Goal: Transaction & Acquisition: Purchase product/service

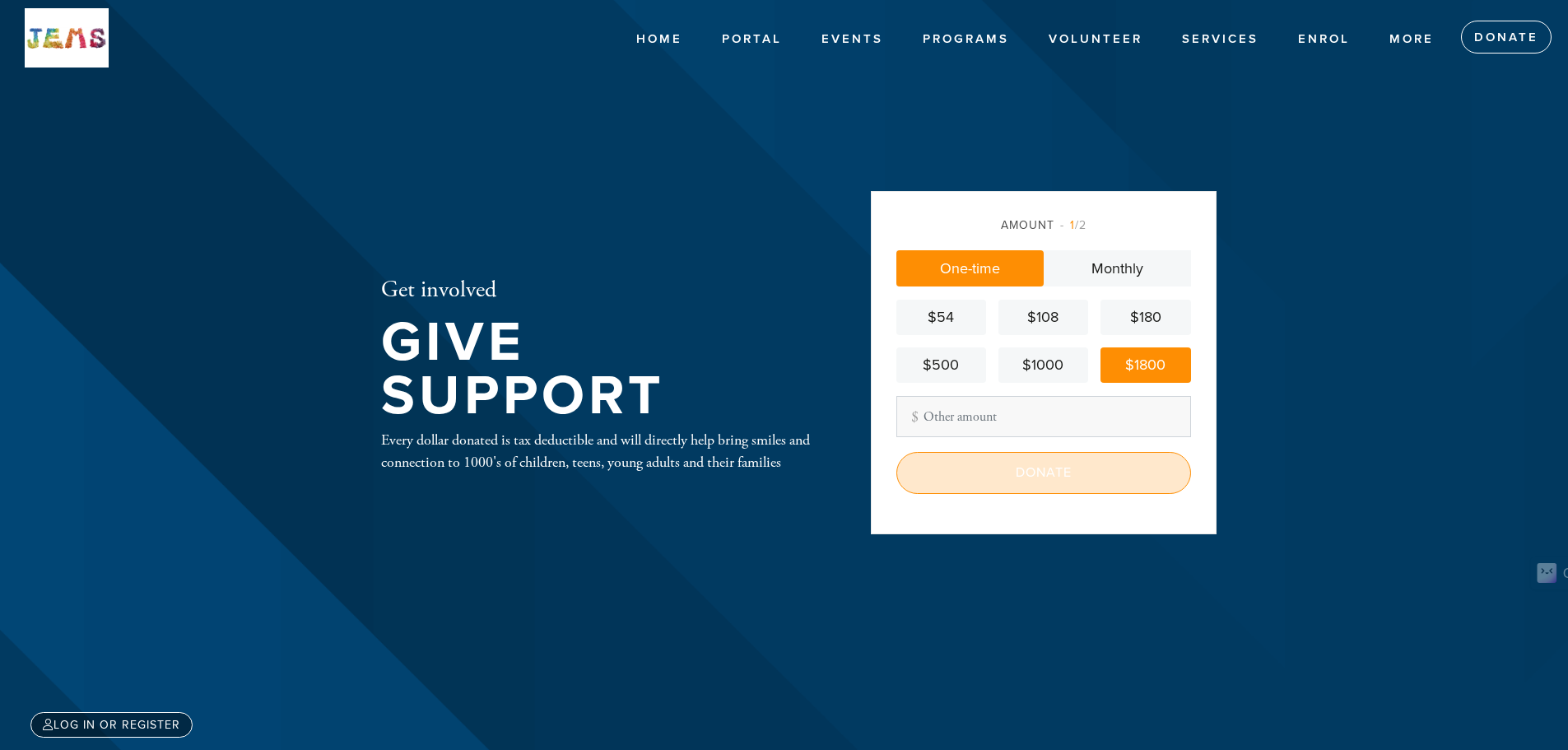
click at [1046, 474] on input "Donate" at bounding box center [1044, 472] width 295 height 41
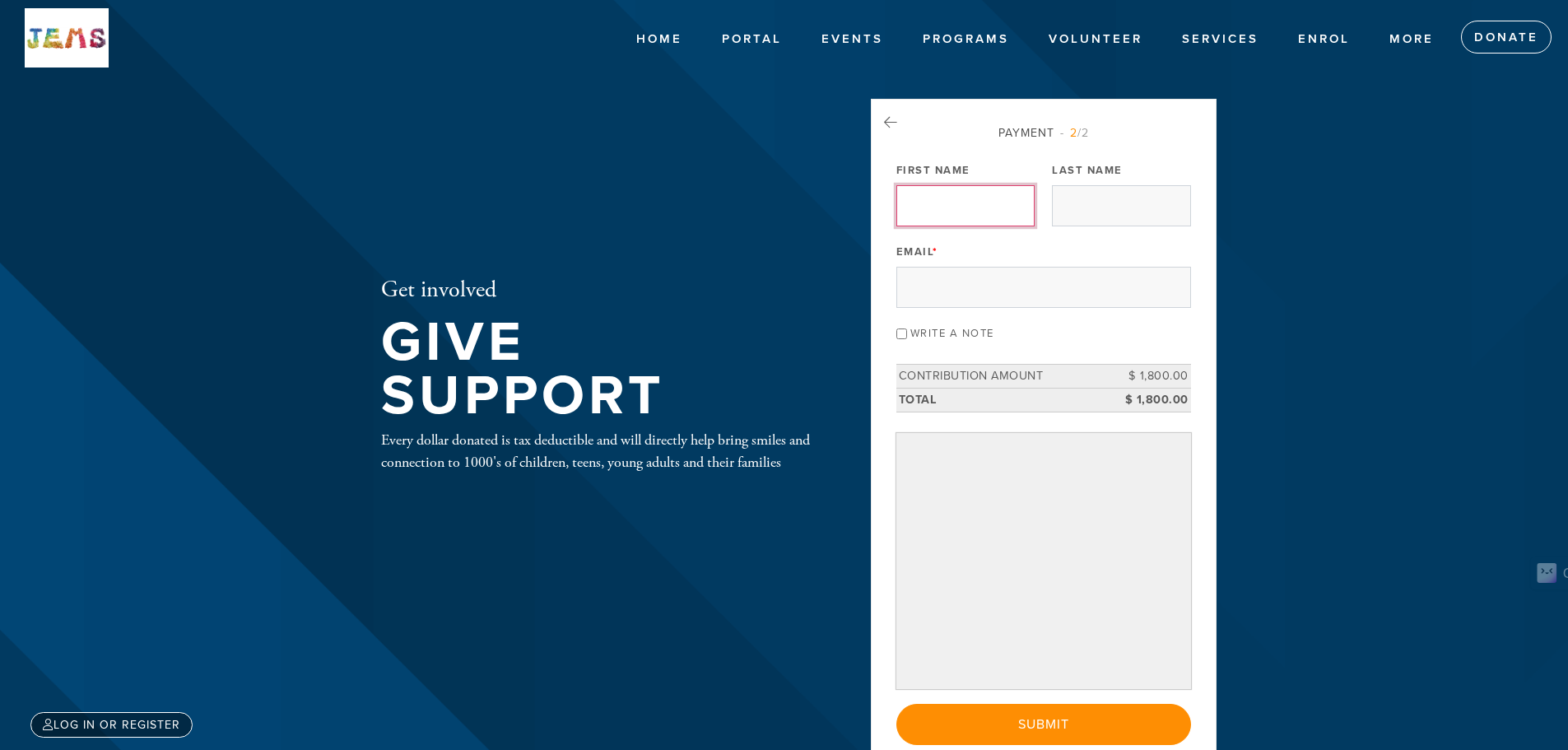
click at [962, 212] on input "First Name" at bounding box center [966, 206] width 138 height 41
type input "[PERSON_NAME]"
click at [1087, 194] on input "Last Name" at bounding box center [1121, 206] width 138 height 41
type input "[PERSON_NAME]"
click at [1011, 275] on input "Email *" at bounding box center [1044, 288] width 295 height 41
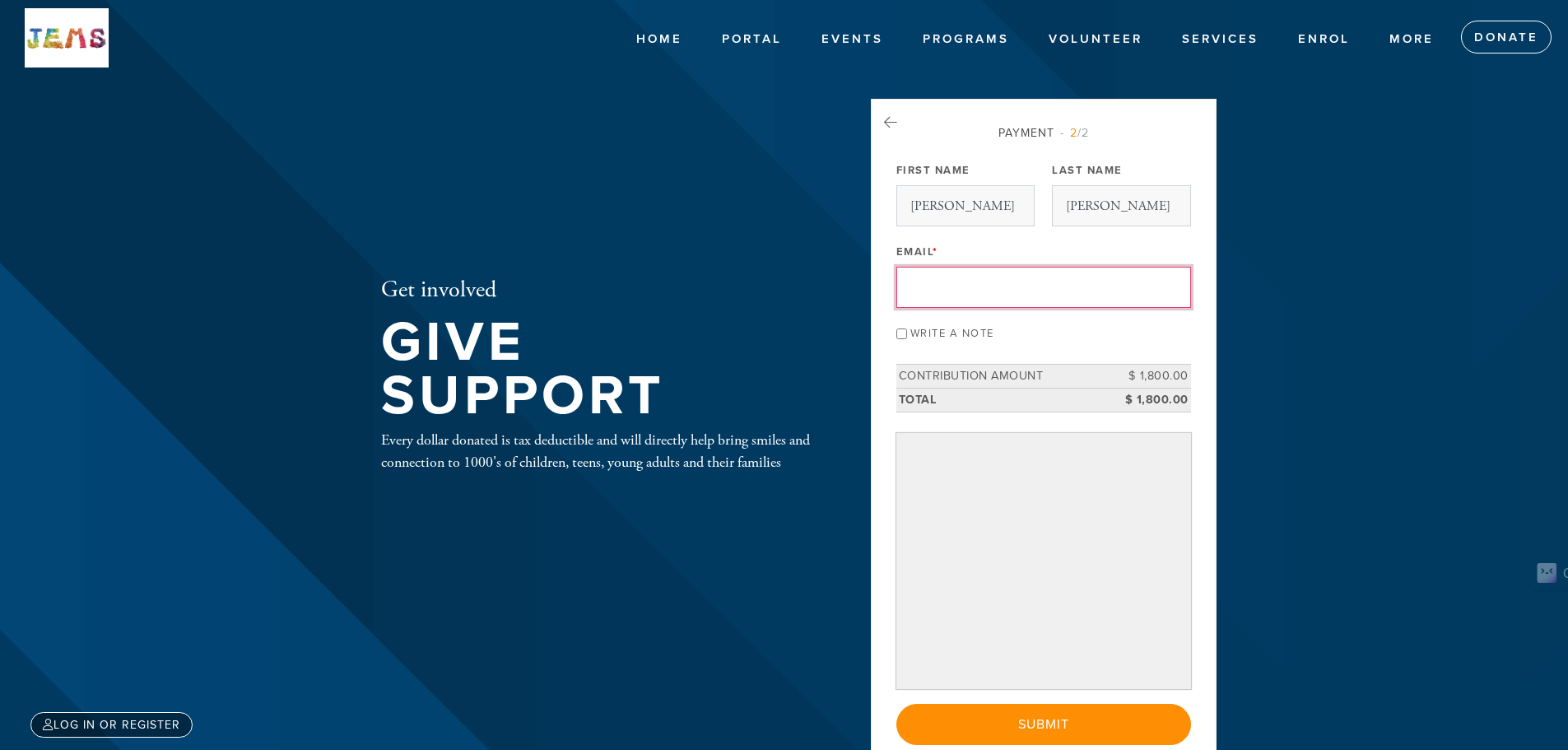
type input "[PERSON_NAME][EMAIL_ADDRESS][DOMAIN_NAME]"
click at [929, 97] on div "Get involved Give Support Every dollar donated is tax deductible and will direc…" at bounding box center [784, 375] width 889 height 750
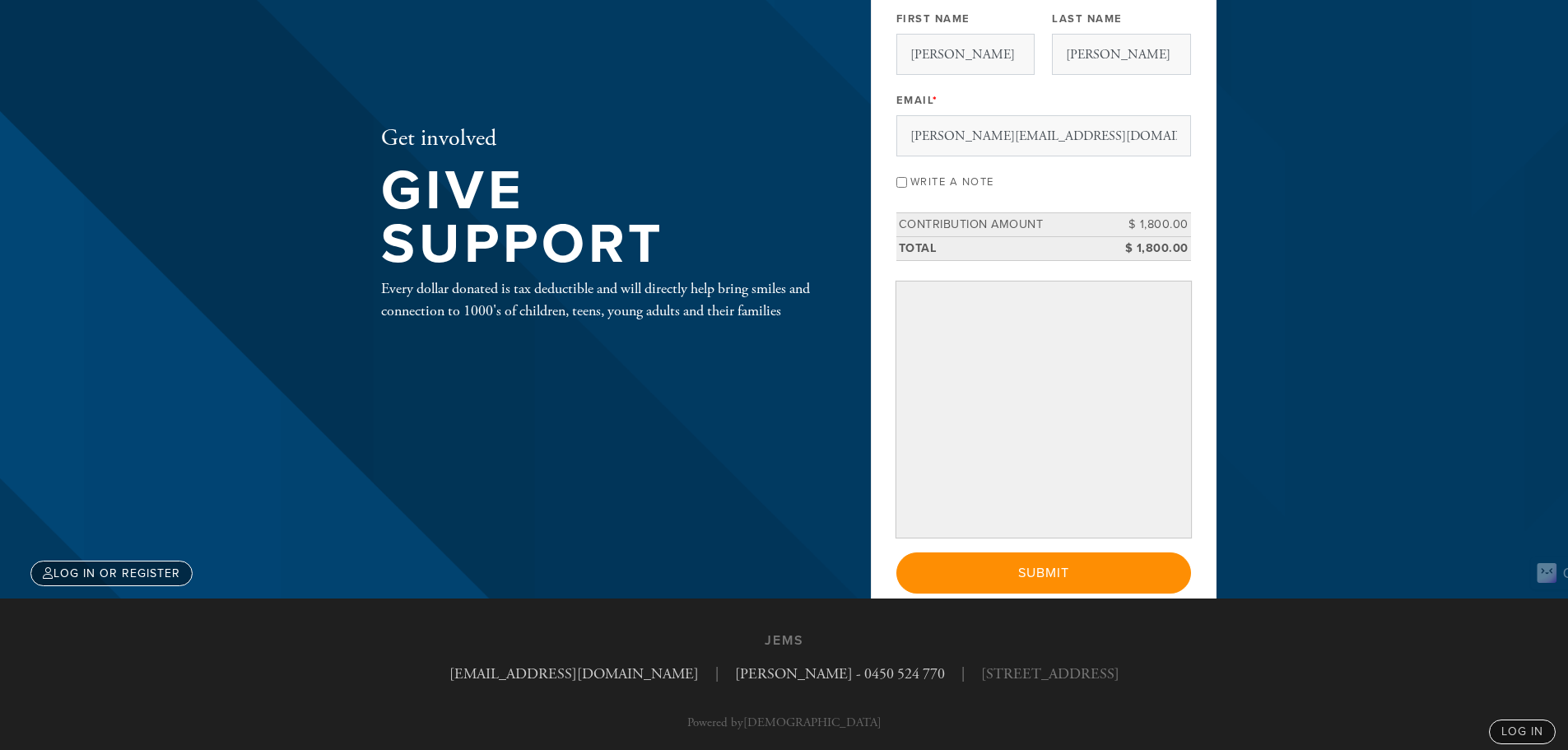
scroll to position [165, 0]
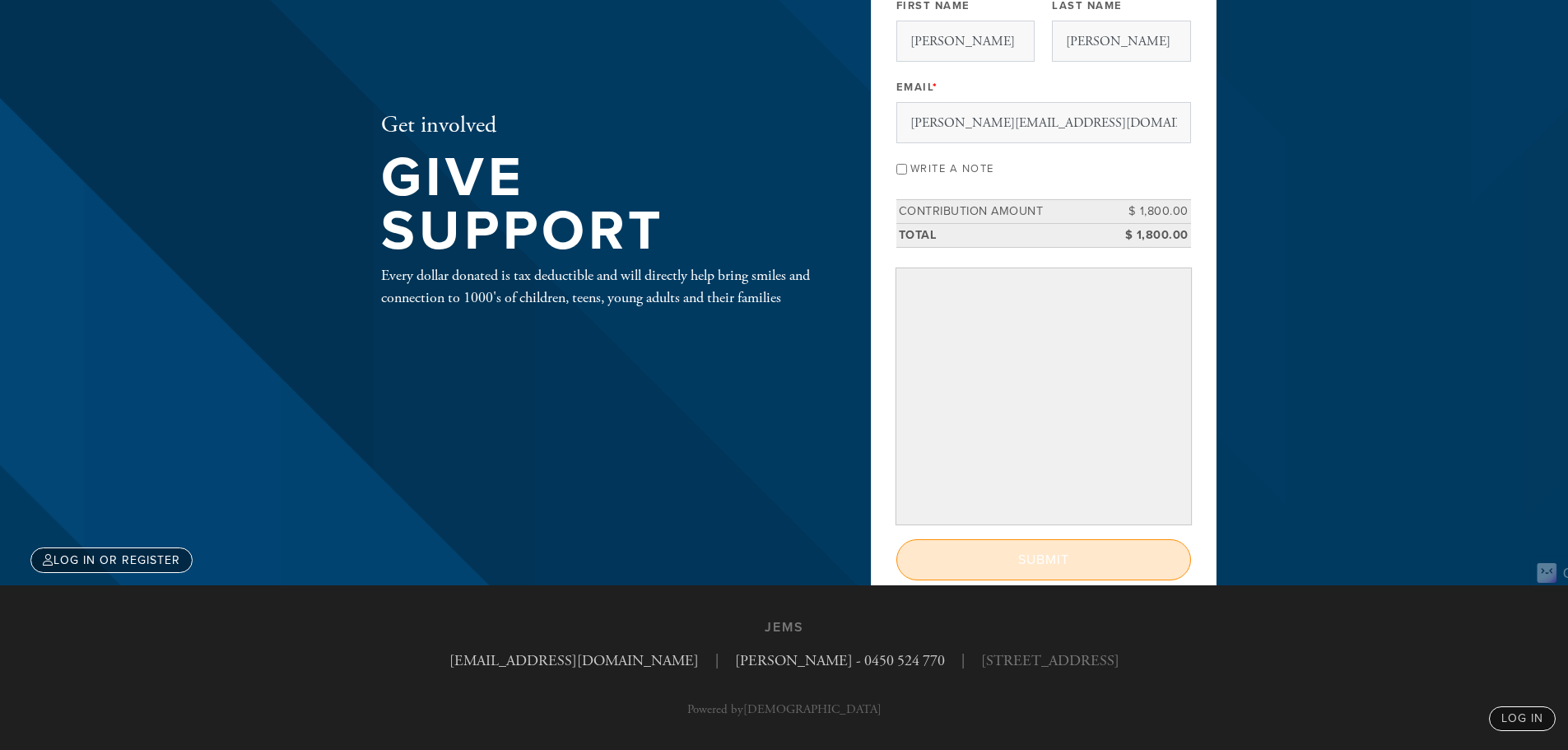
click at [1040, 556] on input "Submit" at bounding box center [1044, 560] width 295 height 41
